Goal: Information Seeking & Learning: Learn about a topic

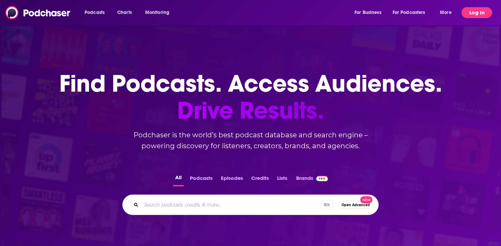
click at [464, 14] on button "Log In" at bounding box center [476, 12] width 31 height 11
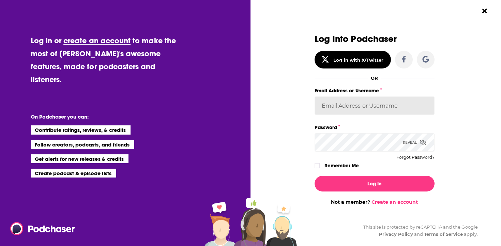
type input "simaulakh21"
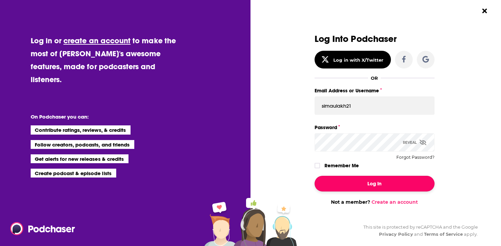
click at [349, 178] on button "Log In" at bounding box center [374, 184] width 120 height 16
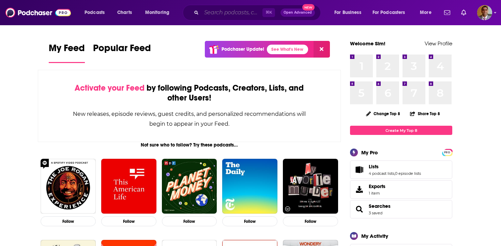
click at [217, 13] on input "Search podcasts, credits, & more..." at bounding box center [231, 12] width 61 height 11
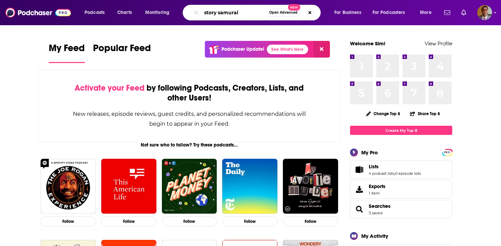
type input "story samurai"
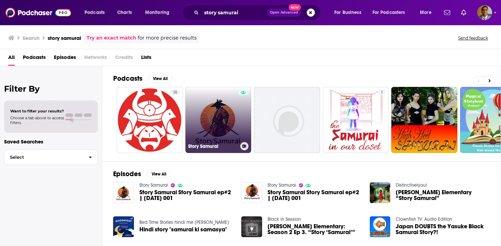
click at [215, 124] on link "Story Samurai" at bounding box center [218, 120] width 66 height 66
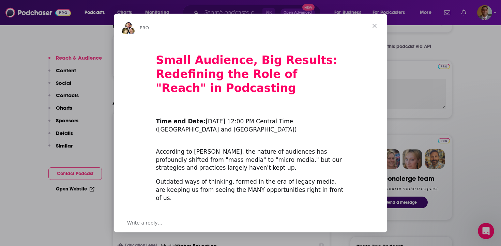
click at [373, 24] on span "Close" at bounding box center [374, 26] width 25 height 25
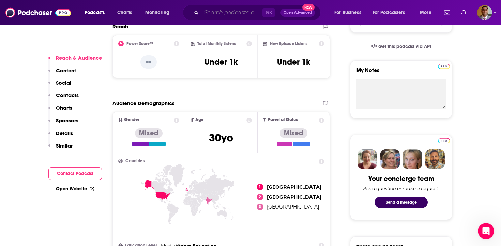
click at [224, 12] on input "Search podcasts, credits, & more..." at bounding box center [231, 12] width 61 height 11
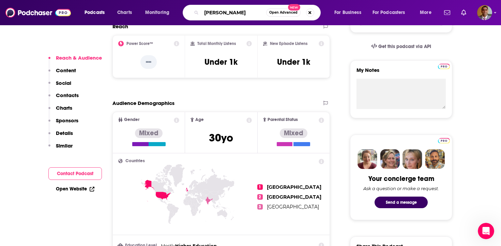
type input "[PERSON_NAME]"
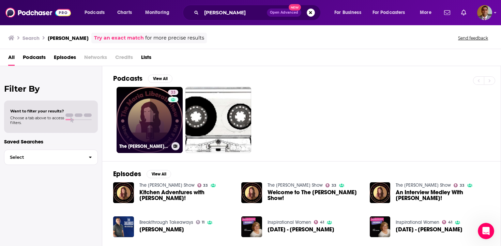
click at [155, 122] on link "33 The [PERSON_NAME] Show" at bounding box center [150, 120] width 66 height 66
